Goal: Task Accomplishment & Management: Complete application form

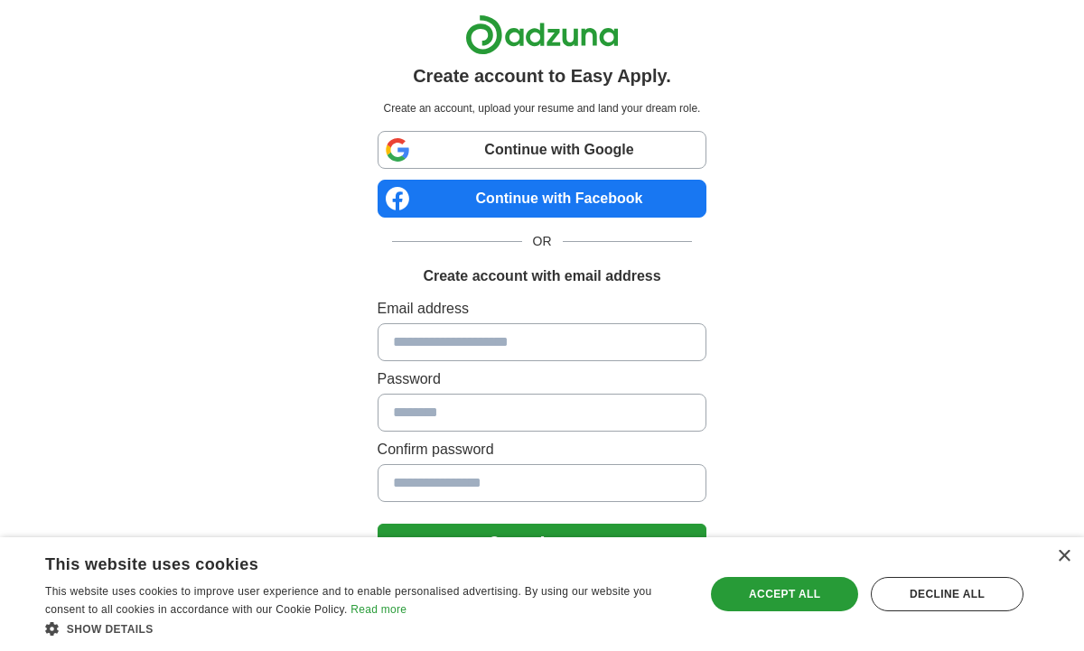
click at [602, 152] on link "Continue with Google" at bounding box center [542, 150] width 330 height 38
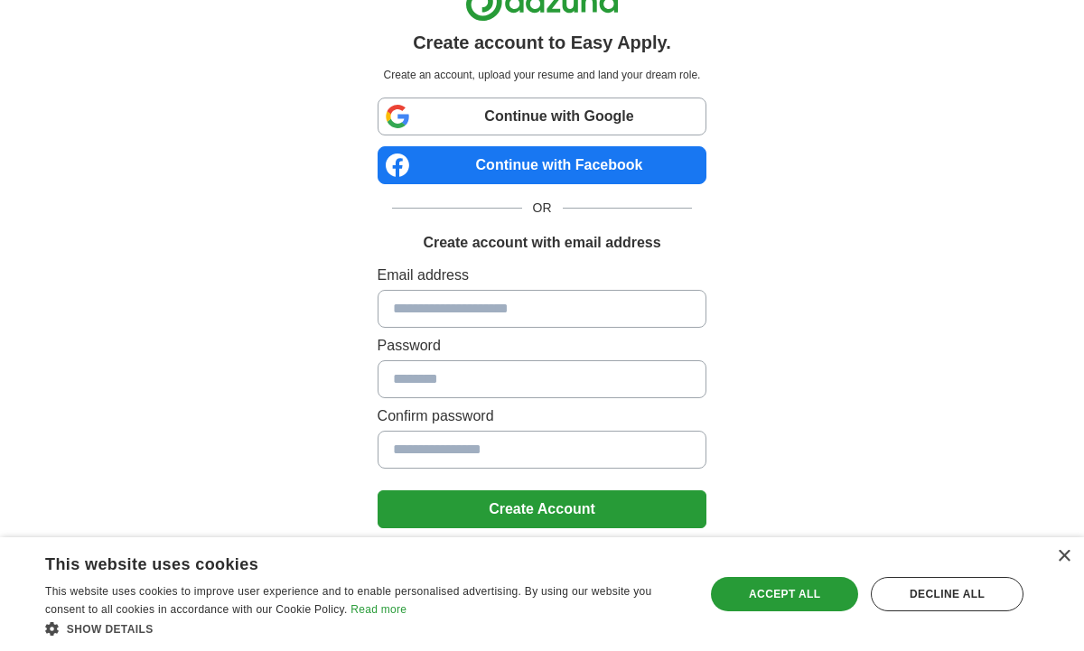
scroll to position [74, 0]
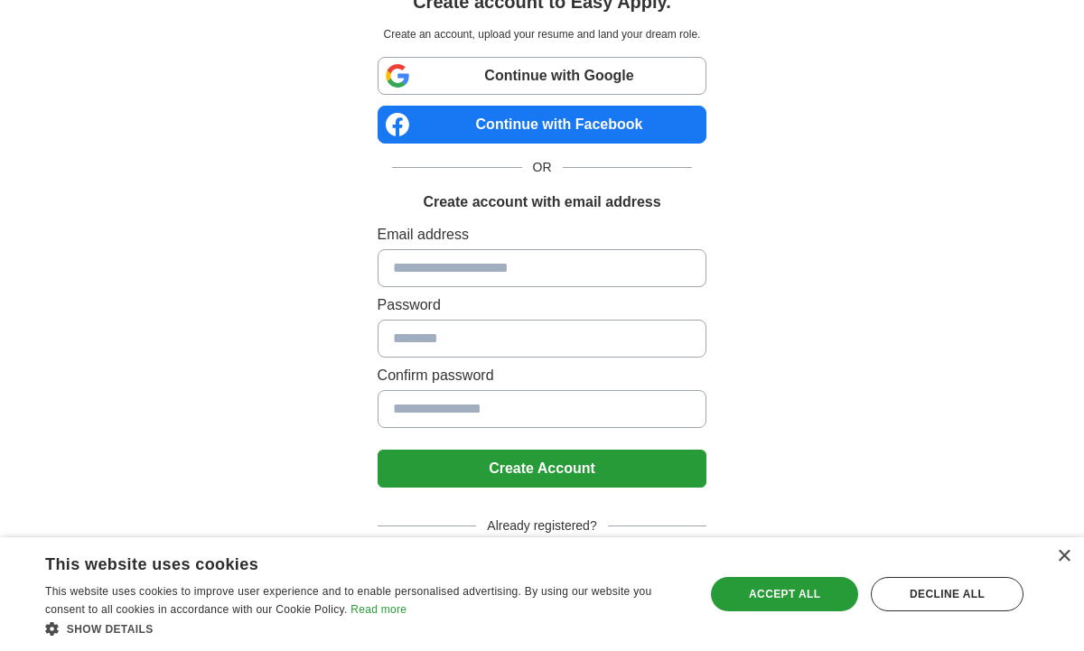
click at [479, 260] on input at bounding box center [542, 268] width 330 height 38
type input "**********"
click at [499, 467] on button "Create Account" at bounding box center [542, 469] width 330 height 38
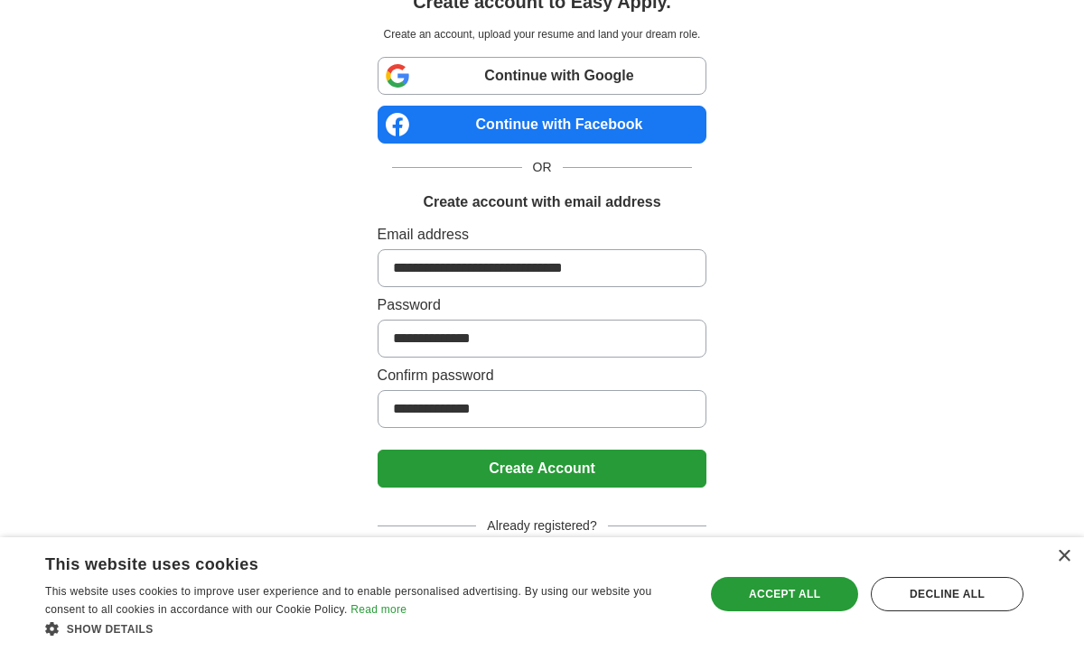
click at [533, 481] on button "Create Account" at bounding box center [542, 469] width 330 height 38
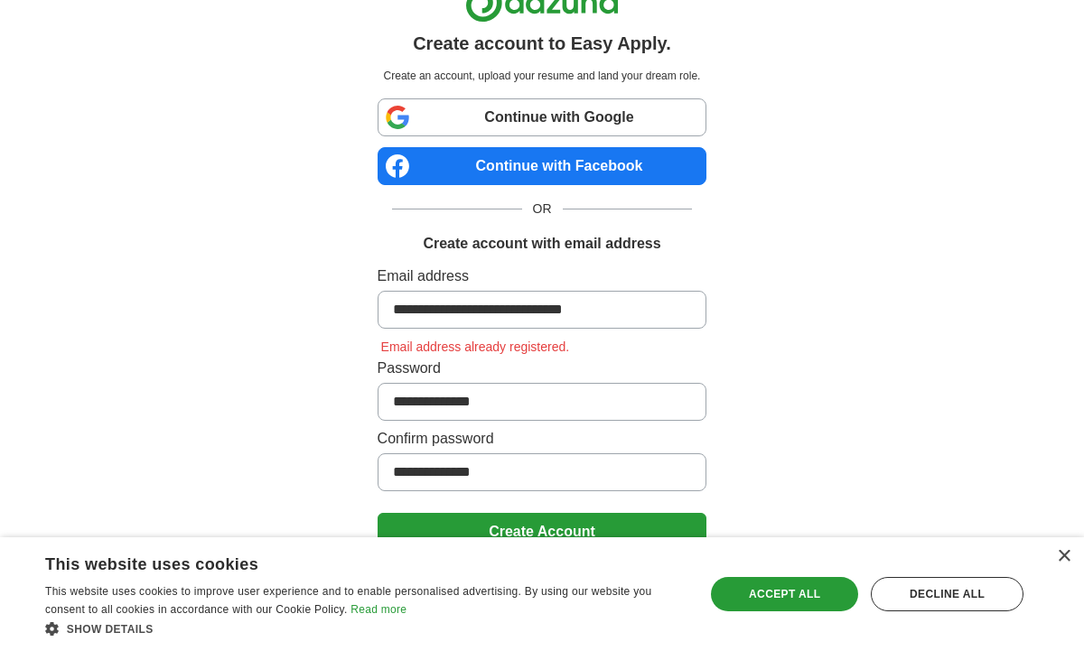
scroll to position [0, 0]
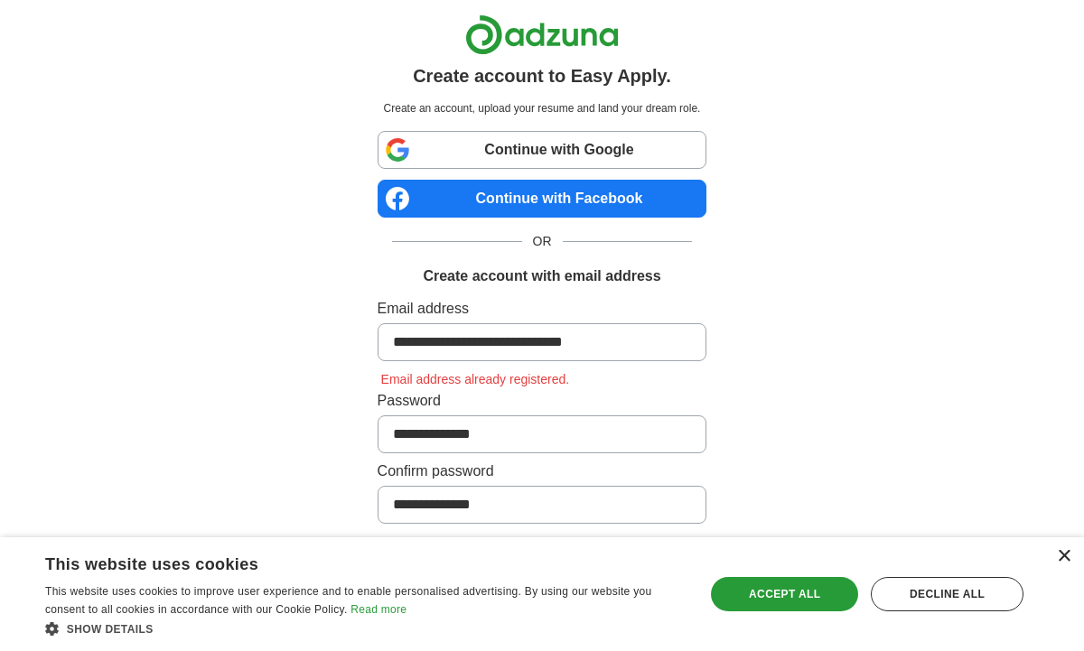
click at [1067, 561] on div "×" at bounding box center [1063, 557] width 14 height 14
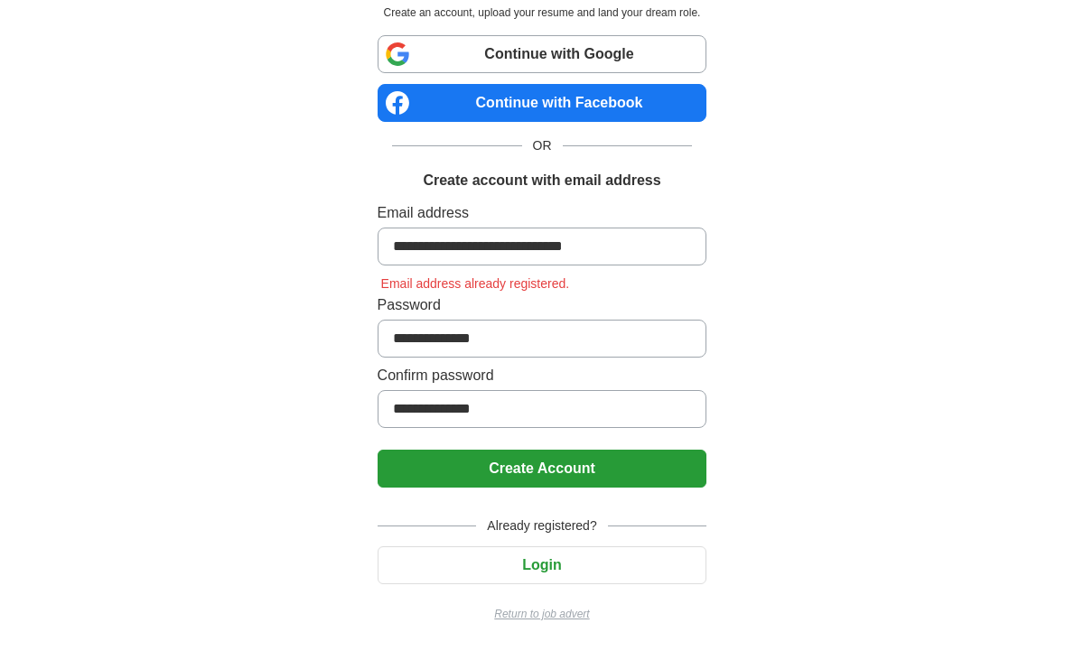
click at [613, 554] on button "Login" at bounding box center [542, 565] width 330 height 38
